Goal: Transaction & Acquisition: Book appointment/travel/reservation

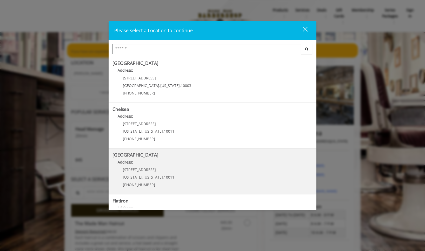
scroll to position [2, 0]
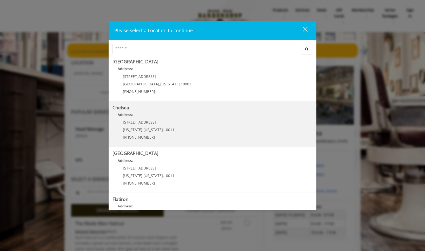
click at [156, 127] on span "[US_STATE]" at bounding box center [152, 129] width 19 height 5
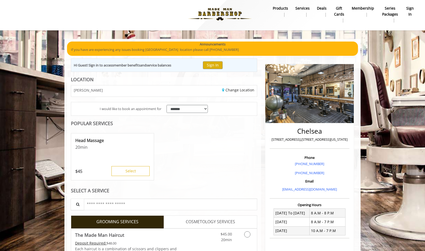
scroll to position [3, 0]
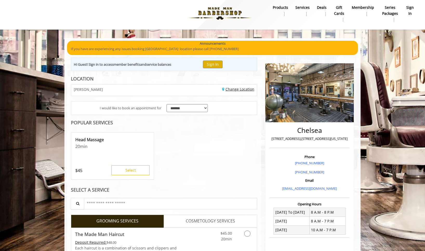
click at [235, 87] on link "Change Location" at bounding box center [238, 89] width 32 height 5
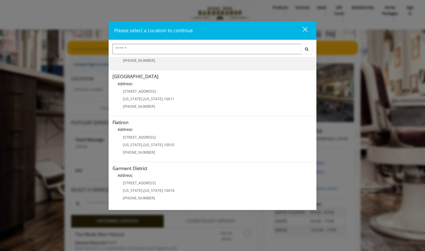
scroll to position [78, 0]
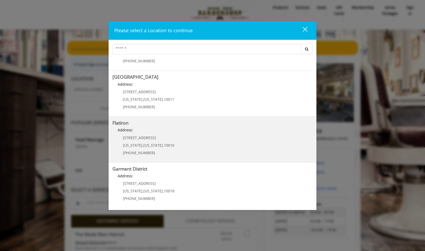
click at [141, 138] on span "10 E 23rd St" at bounding box center [139, 137] width 33 height 5
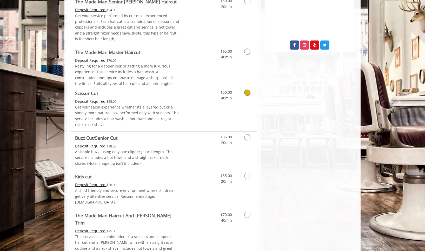
scroll to position [209, 0]
click at [247, 91] on icon "Grooming services" at bounding box center [247, 92] width 6 height 6
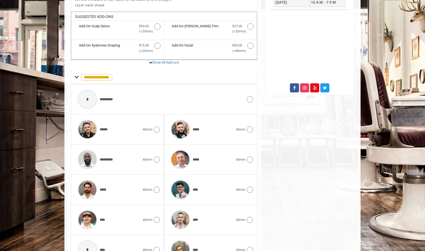
scroll to position [176, 0]
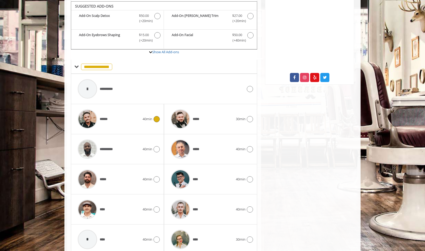
click at [155, 119] on icon at bounding box center [156, 119] width 6 height 6
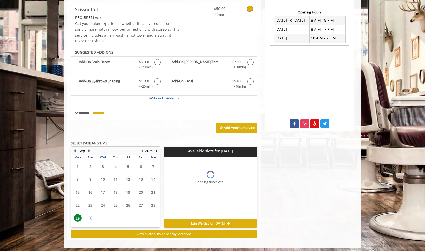
scroll to position [130, 0]
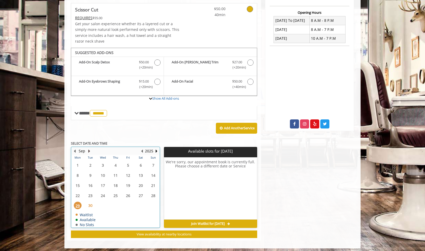
click at [88, 148] on button "Next Month" at bounding box center [89, 151] width 4 height 6
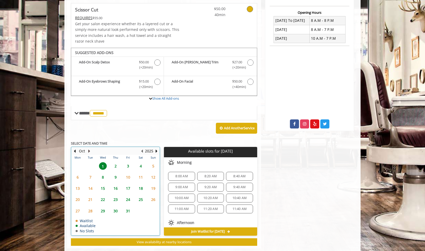
scroll to position [138, 0]
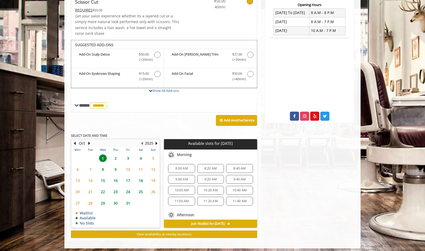
click at [104, 168] on span "8" at bounding box center [103, 170] width 8 height 8
